Goal: Complete application form

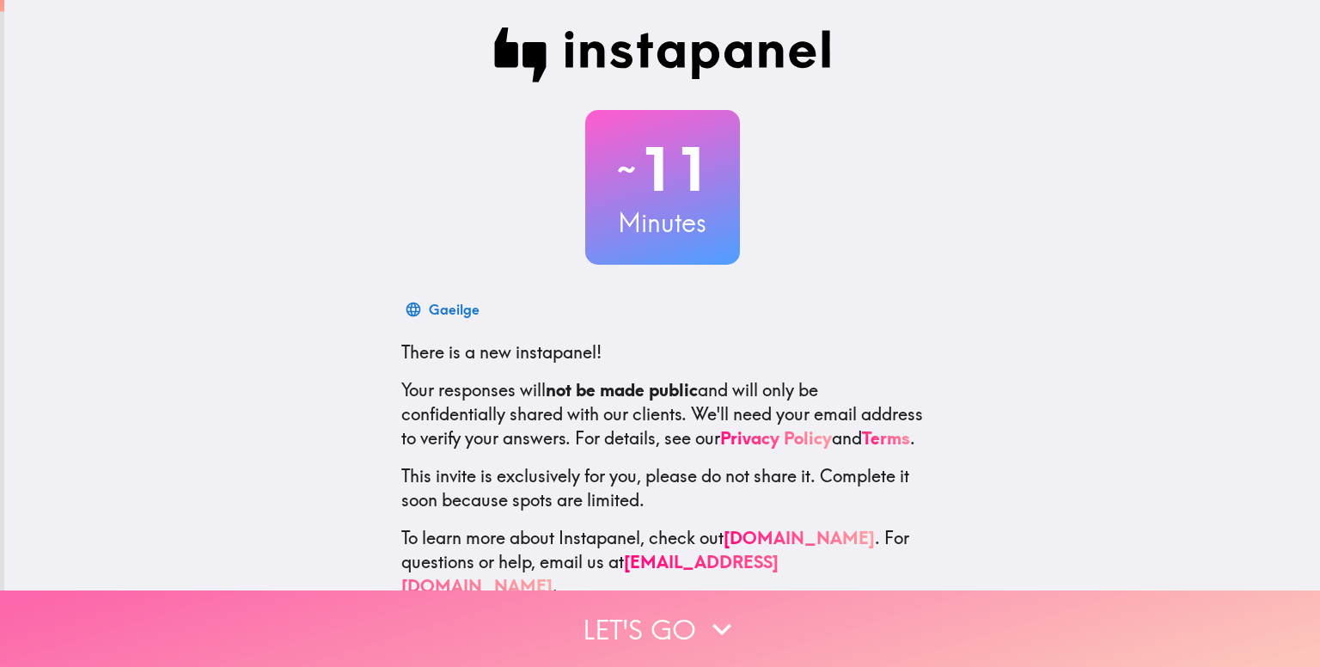
click at [577, 625] on button "Let's go" at bounding box center [660, 628] width 1320 height 76
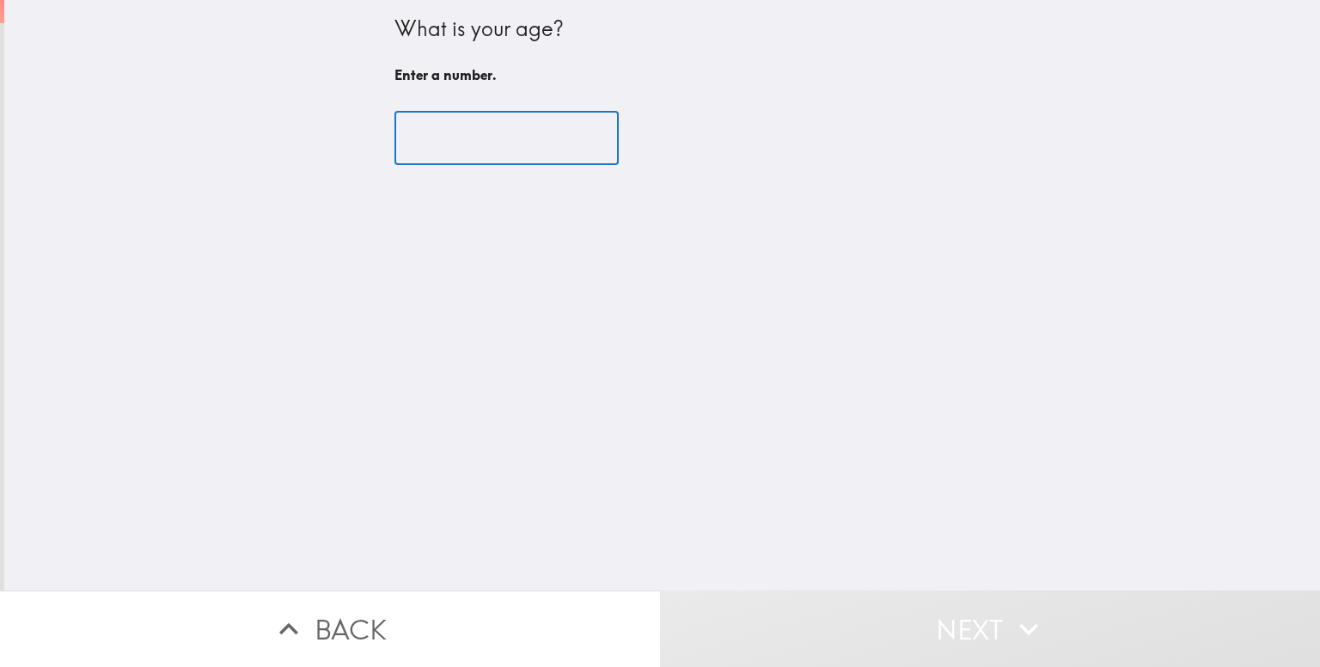
click at [416, 137] on input "number" at bounding box center [506, 138] width 224 height 53
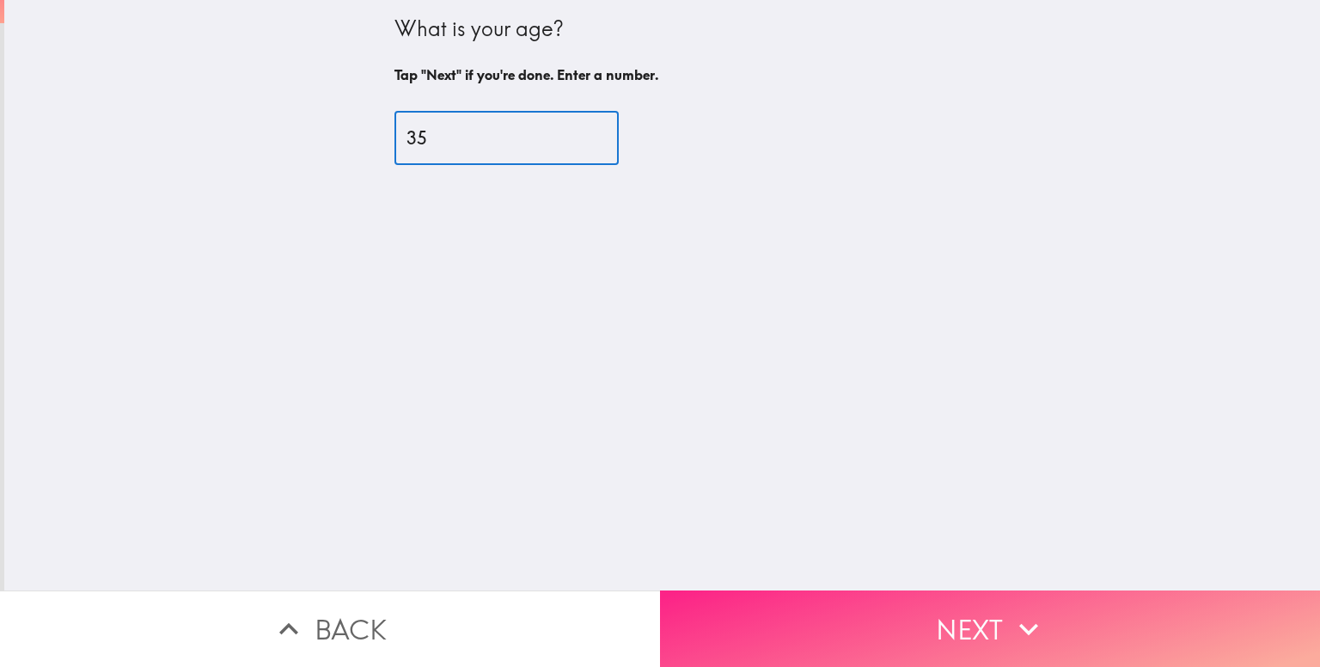
type input "35"
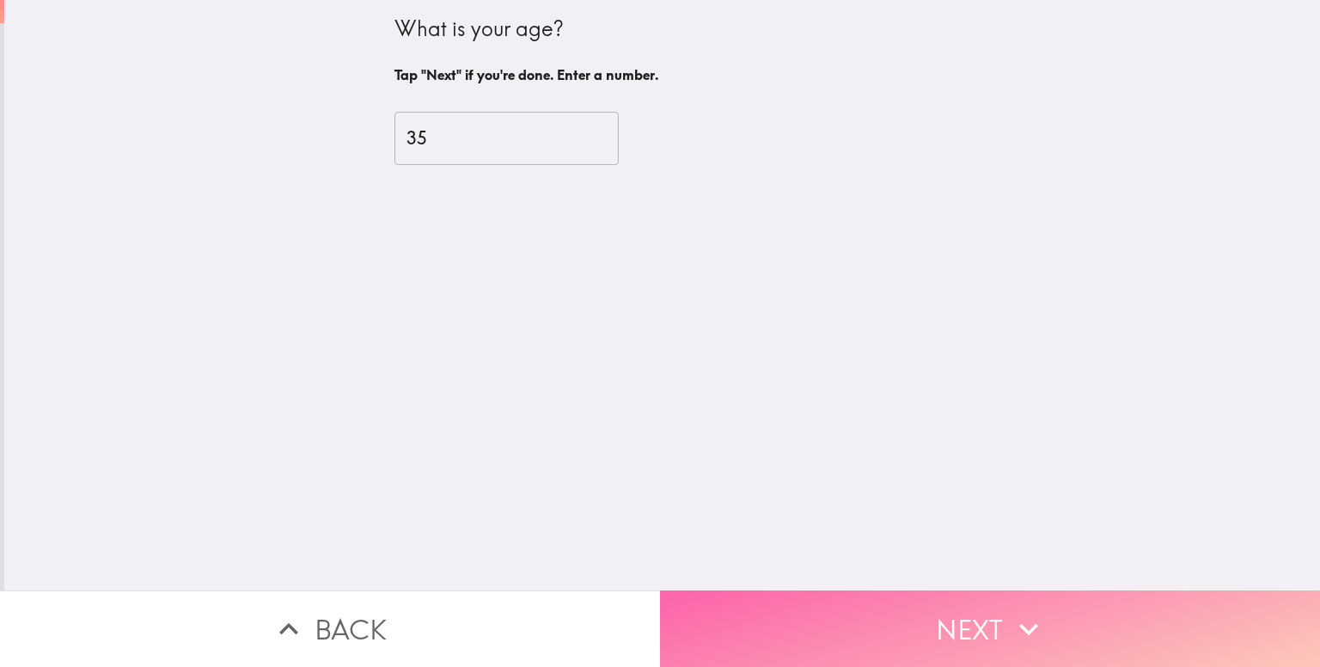
click at [718, 590] on button "Next" at bounding box center [990, 628] width 660 height 76
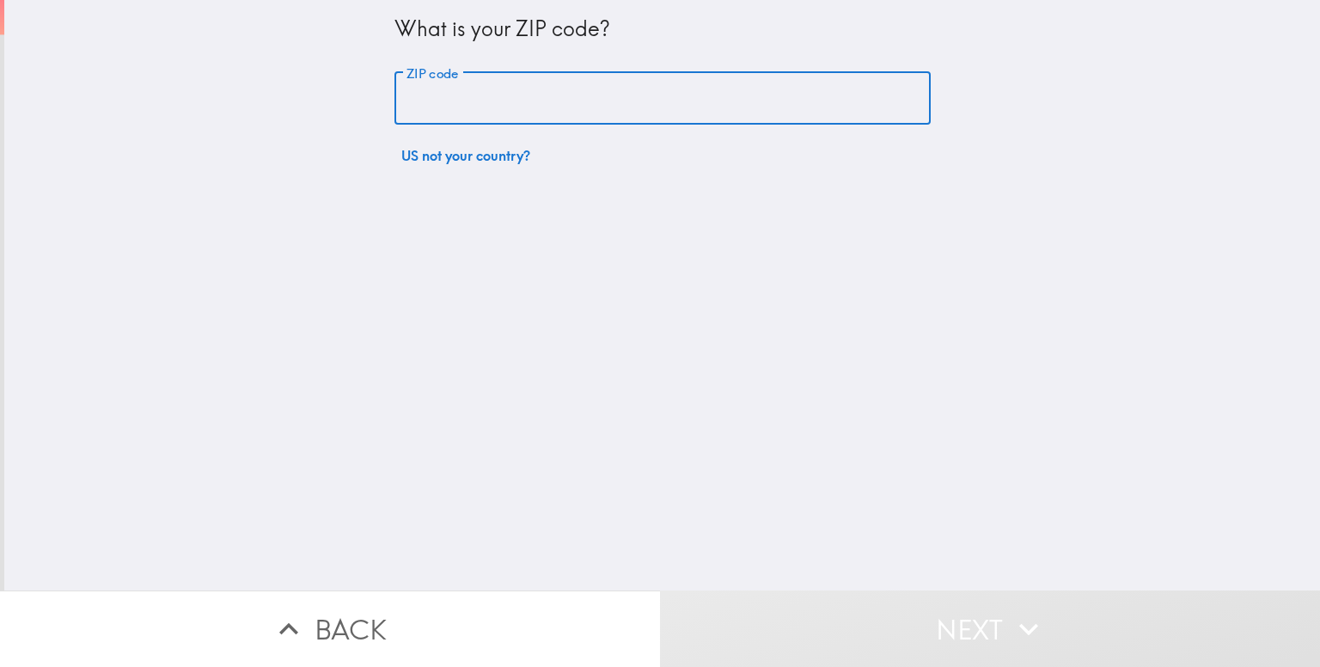
click at [649, 92] on input "ZIP code" at bounding box center [662, 98] width 536 height 53
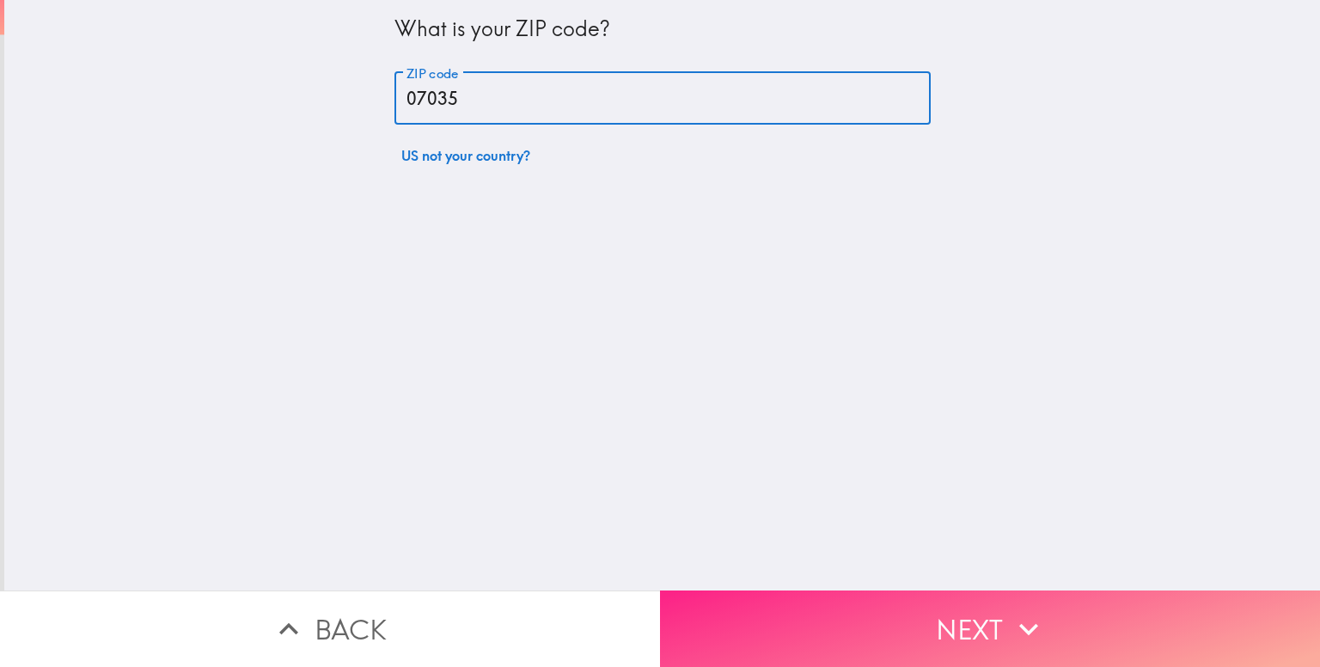
type input "07035"
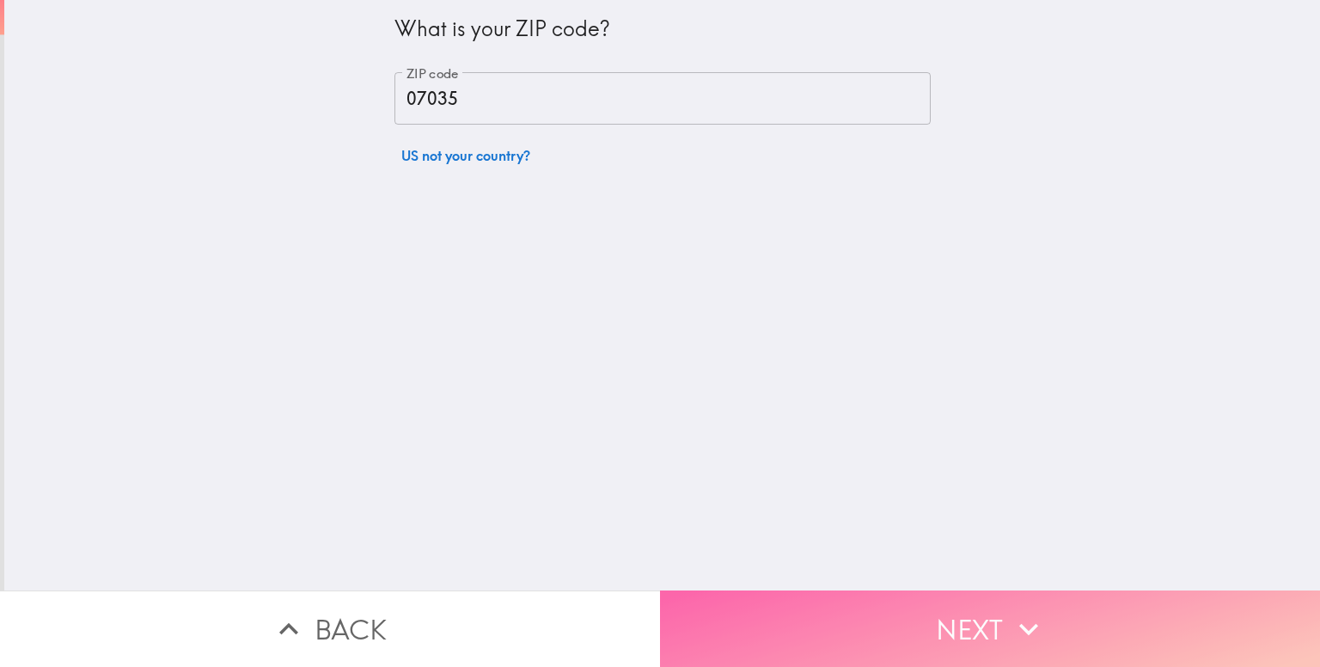
click at [849, 621] on button "Next" at bounding box center [990, 628] width 660 height 76
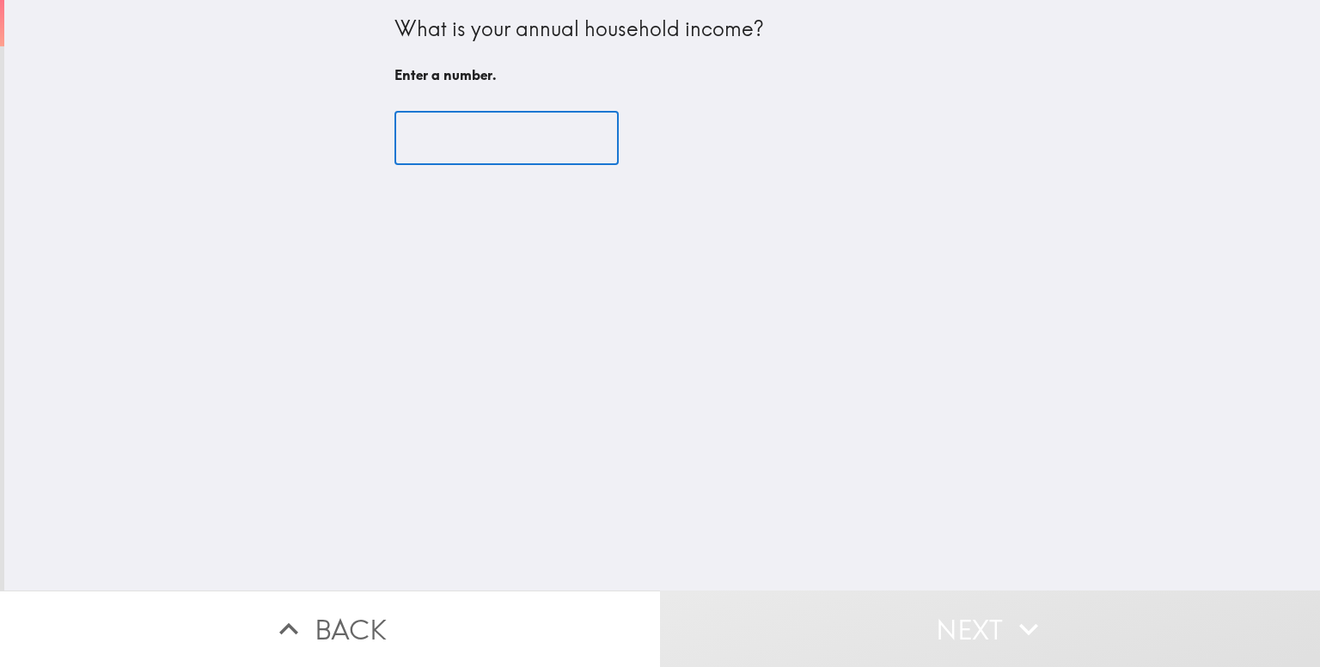
click at [500, 119] on input "number" at bounding box center [506, 138] width 224 height 53
click at [495, 128] on input "number" at bounding box center [506, 138] width 224 height 53
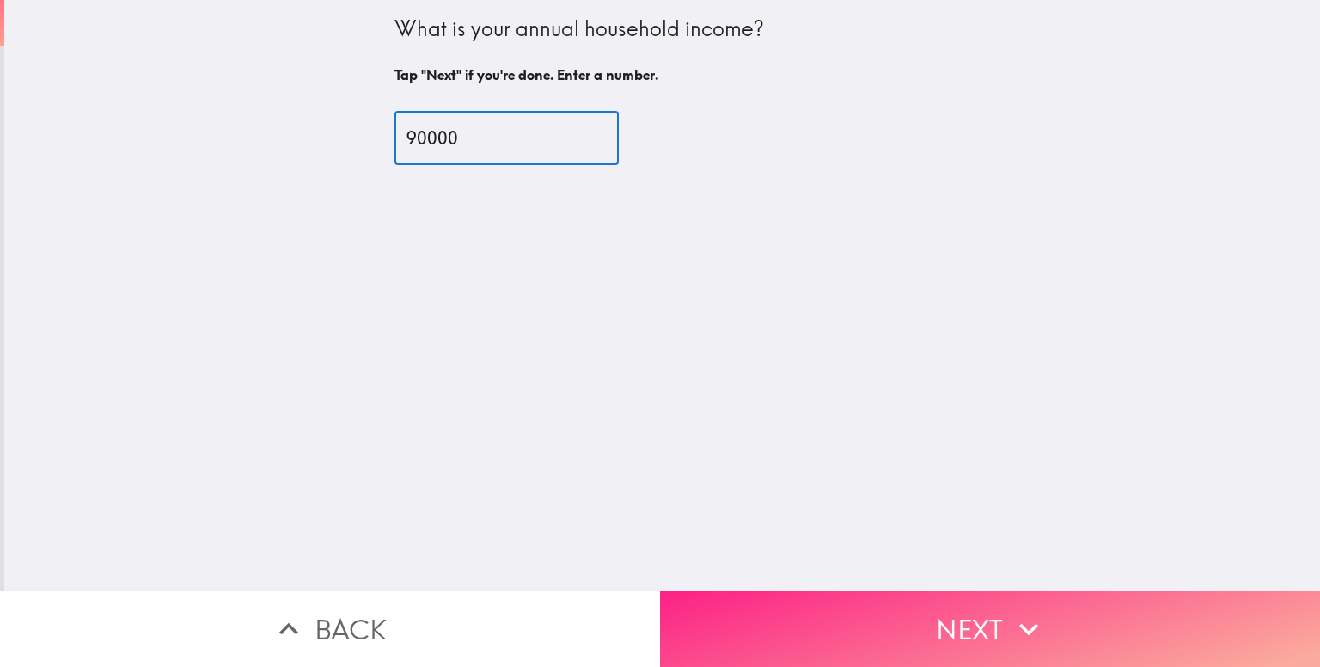
type input "90000"
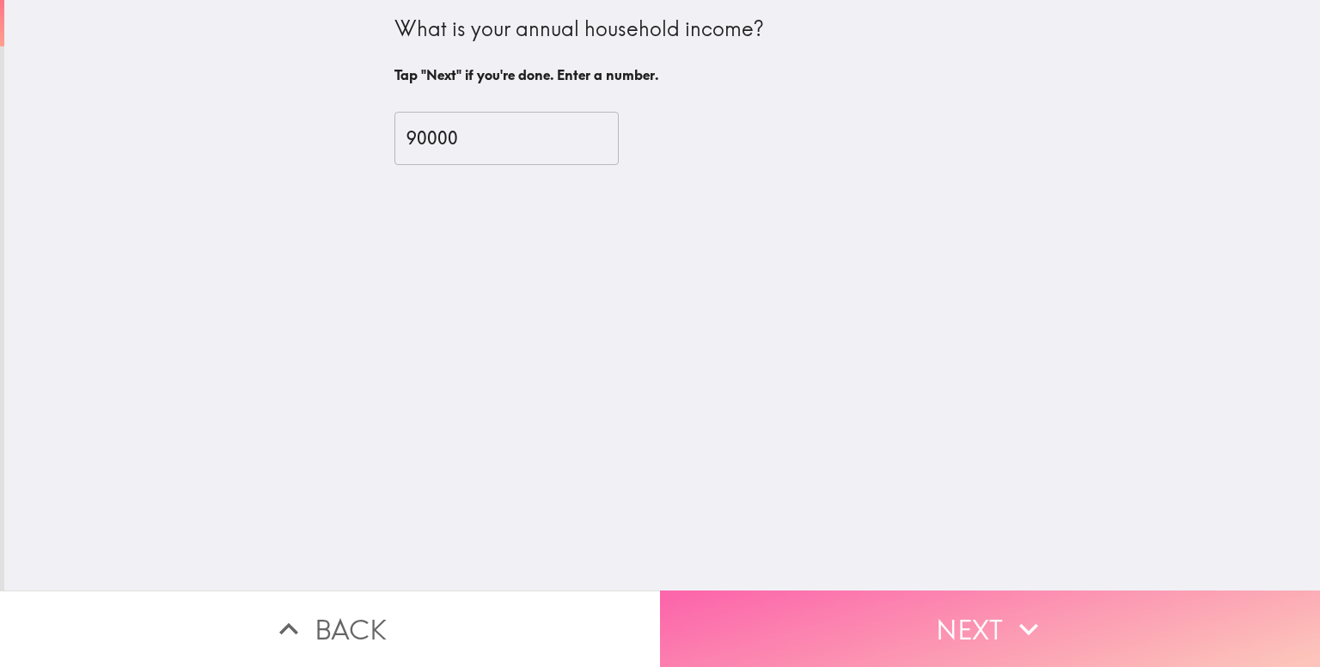
click at [747, 590] on button "Next" at bounding box center [990, 628] width 660 height 76
